Goal: Find specific page/section: Locate a particular part of the current website

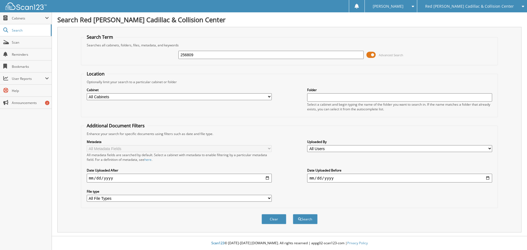
type input "256809"
click at [293, 214] on button "Search" at bounding box center [305, 219] width 25 height 10
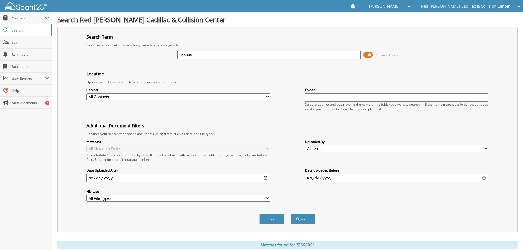
click at [266, 96] on select "All Cabinets CADILLAC A/P CADILLAC SERVICE CONTRACTS COLLISION A/P COLLISION DA…" at bounding box center [178, 96] width 183 height 7
select select "417"
click at [87, 93] on select "All Cabinets CADILLAC A/P CADILLAC SERVICE CONTRACTS COLLISION A/P COLLISION DA…" at bounding box center [178, 96] width 183 height 7
click at [302, 219] on button "Search" at bounding box center [303, 219] width 25 height 10
